Goal: Check status: Check status

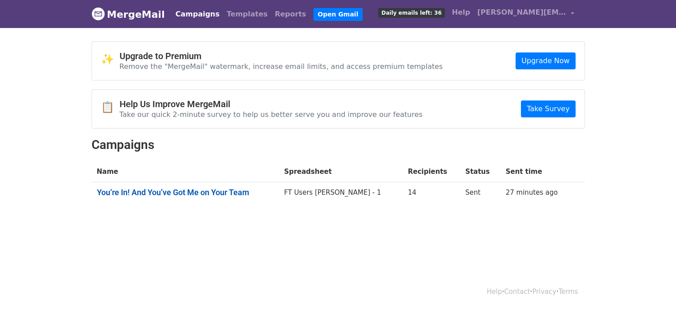
click at [211, 192] on link "You’re In! And You’ve Got Me on Your Team" at bounding box center [185, 193] width 177 height 10
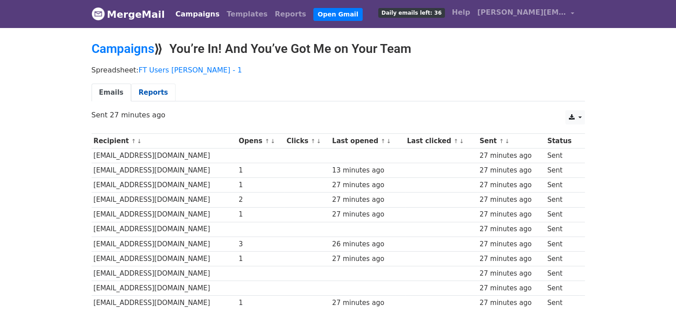
click at [149, 84] on link "Reports" at bounding box center [153, 93] width 44 height 18
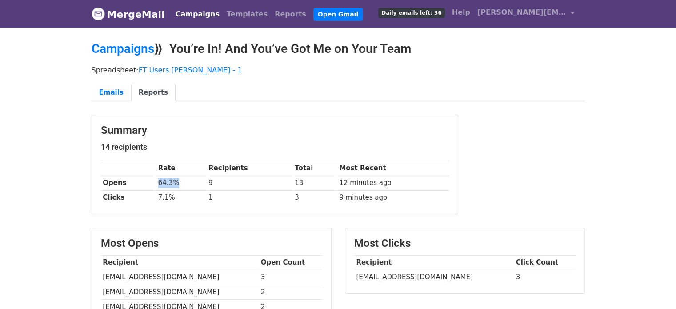
drag, startPoint x: 161, startPoint y: 179, endPoint x: 188, endPoint y: 179, distance: 27.6
click at [188, 179] on td "64.3%" at bounding box center [181, 183] width 50 height 15
click at [181, 179] on td "64.3%" at bounding box center [181, 183] width 50 height 15
click at [112, 89] on link "Emails" at bounding box center [112, 93] width 40 height 18
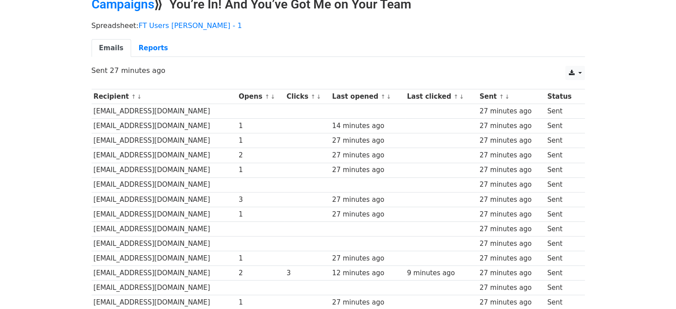
scroll to position [89, 0]
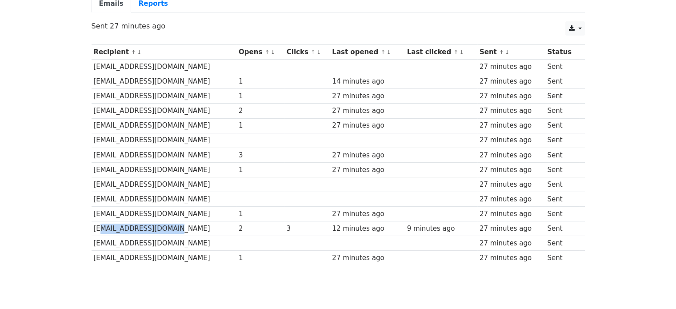
drag, startPoint x: 94, startPoint y: 226, endPoint x: 166, endPoint y: 229, distance: 72.1
click at [166, 229] on td "[EMAIL_ADDRESS][DOMAIN_NAME]" at bounding box center [164, 228] width 145 height 15
click at [168, 229] on td "[EMAIL_ADDRESS][DOMAIN_NAME]" at bounding box center [164, 228] width 145 height 15
drag, startPoint x: 91, startPoint y: 224, endPoint x: 185, endPoint y: 224, distance: 94.2
click at [185, 224] on td "[EMAIL_ADDRESS][DOMAIN_NAME]" at bounding box center [164, 228] width 145 height 15
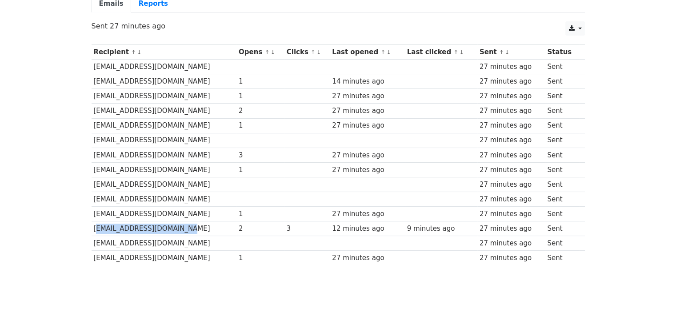
click at [164, 226] on td "[EMAIL_ADDRESS][DOMAIN_NAME]" at bounding box center [164, 228] width 145 height 15
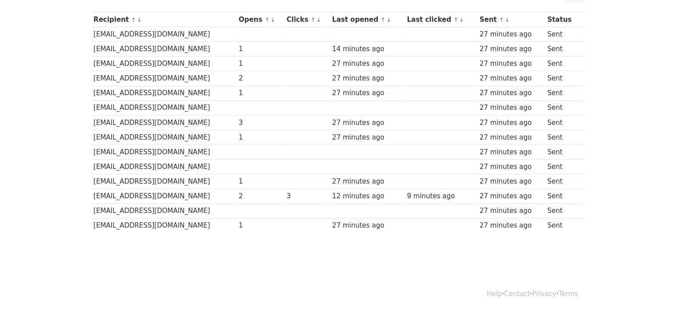
scroll to position [32, 0]
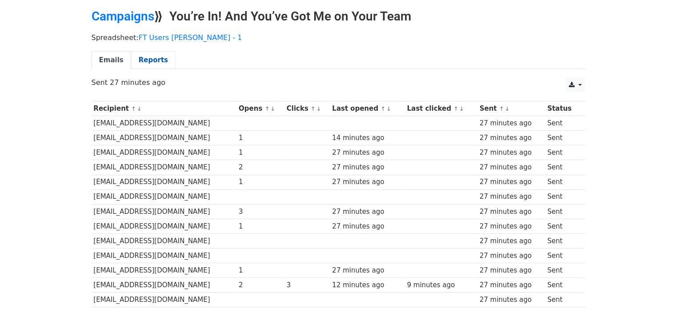
click at [148, 53] on link "Reports" at bounding box center [153, 60] width 44 height 18
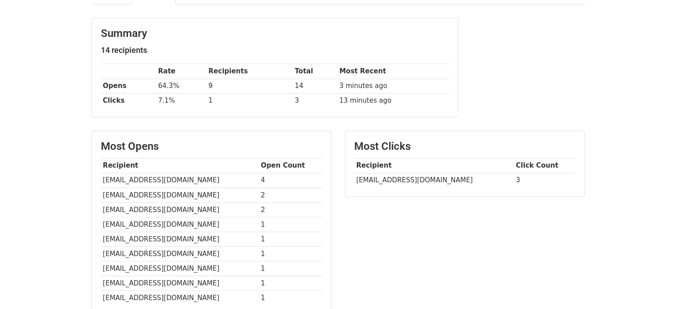
scroll to position [98, 0]
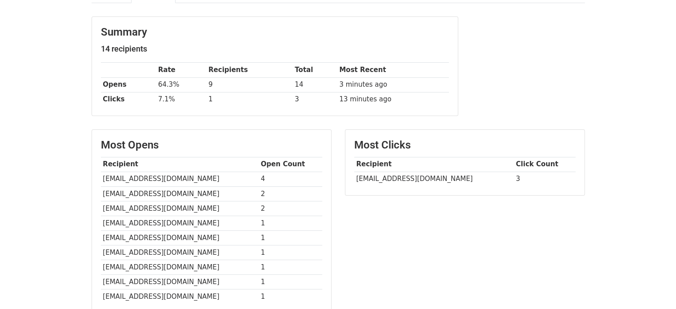
click at [672, 139] on body "MergeMail Campaigns Templates Reports Open Gmail Daily emails left: 36 Help [PE…" at bounding box center [338, 169] width 676 height 535
